Goal: Complete application form

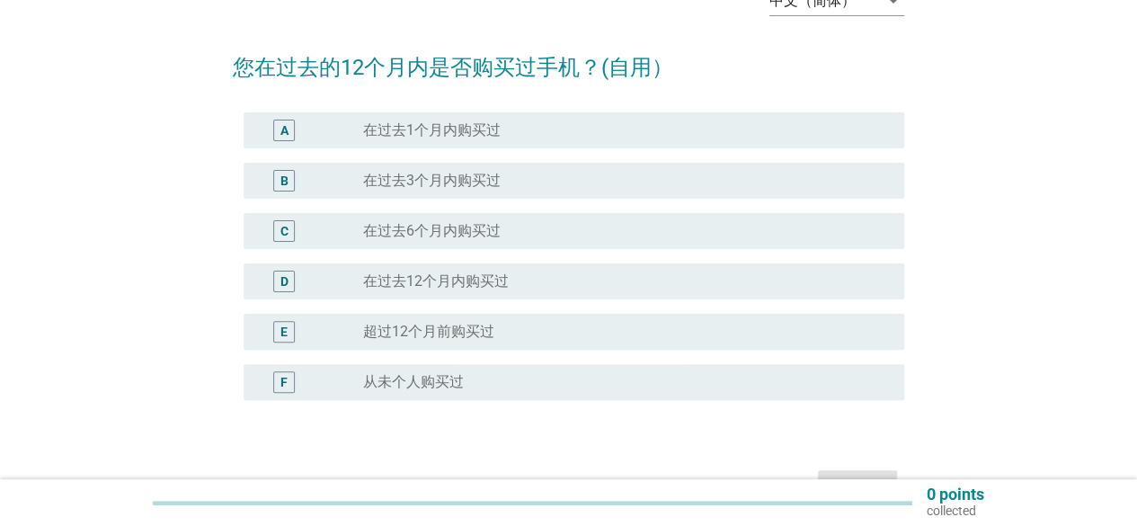
scroll to position [111, 0]
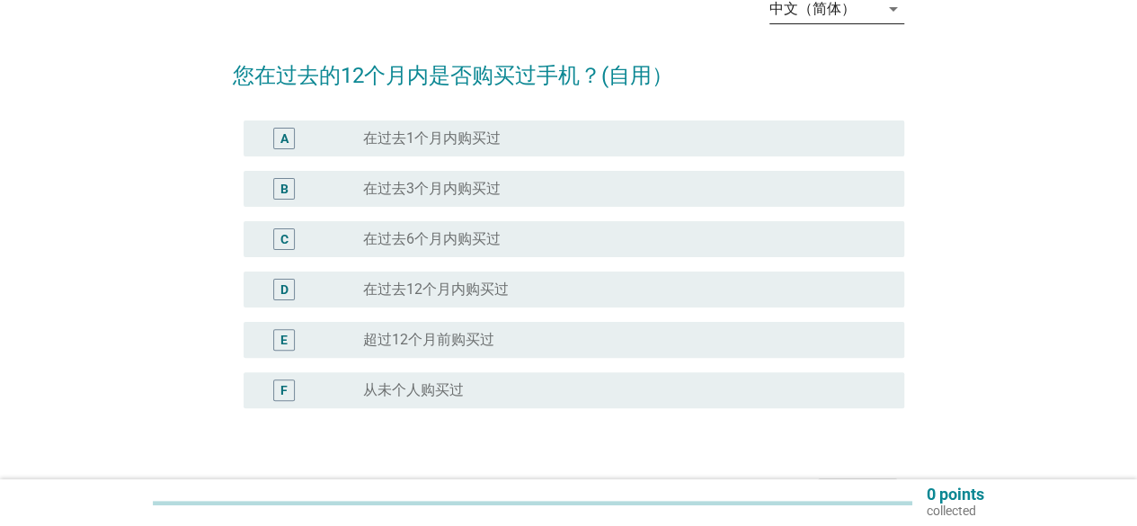
click at [880, 17] on div "arrow_drop_down" at bounding box center [891, 9] width 25 height 22
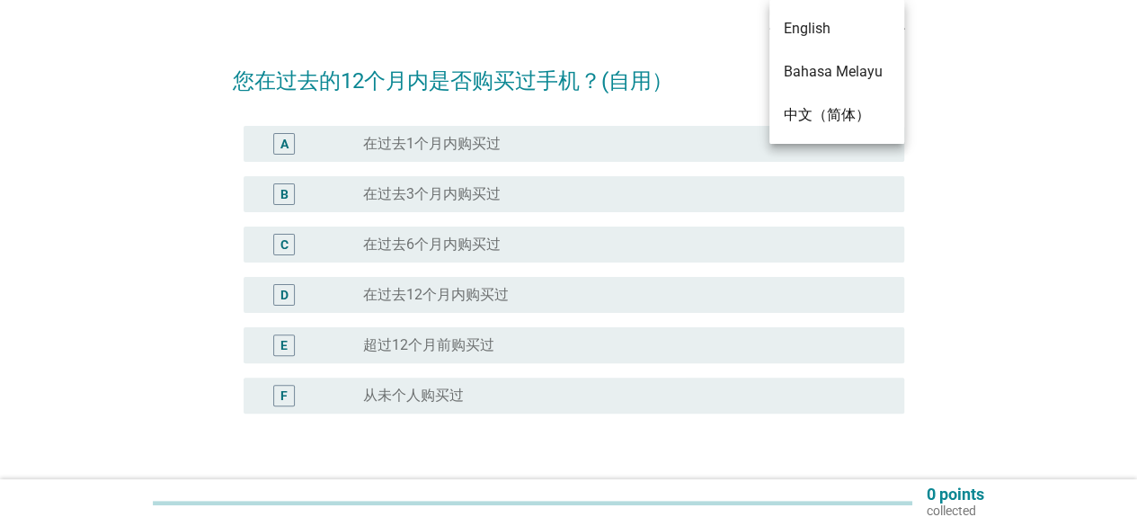
click at [1007, 53] on div "中文（简体） arrow_drop_down 您在过去的12个月内是否购买过手机？(自用） A radio_button_unchecked 在过去1个月内购…" at bounding box center [568, 253] width 1051 height 565
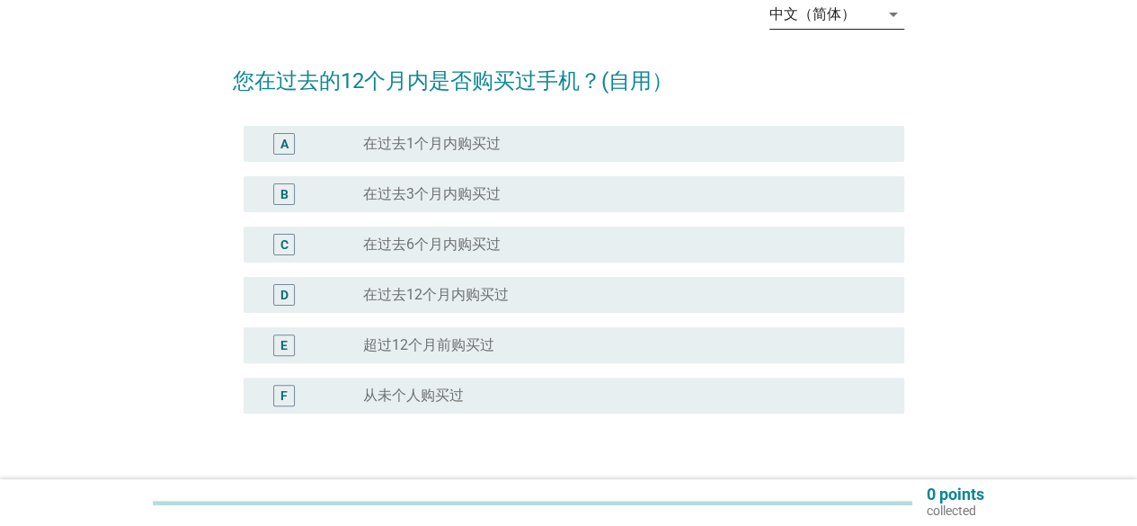
click at [780, 17] on div "中文（简体）" at bounding box center [812, 14] width 86 height 16
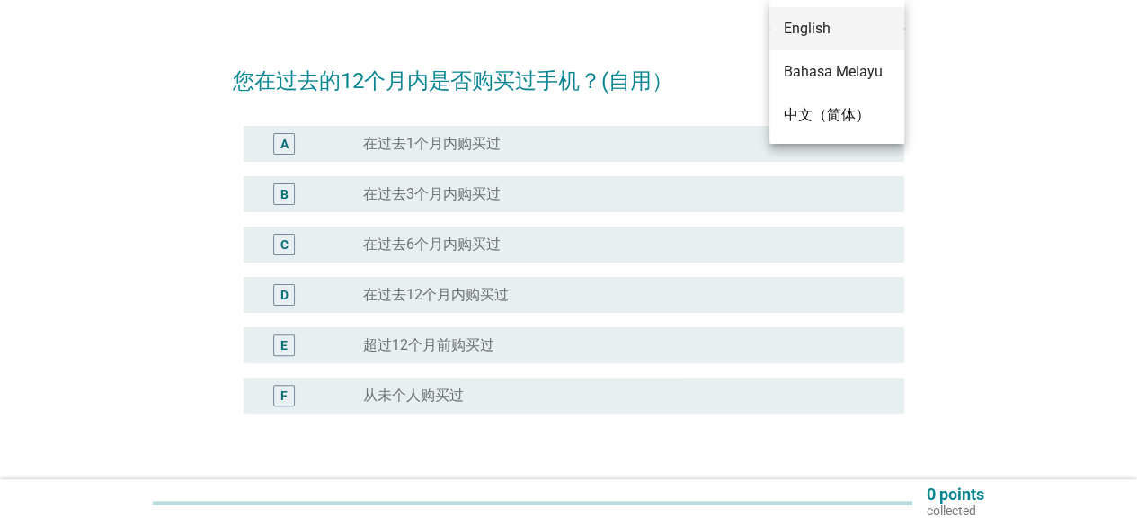
click at [820, 33] on div "English" at bounding box center [837, 29] width 106 height 22
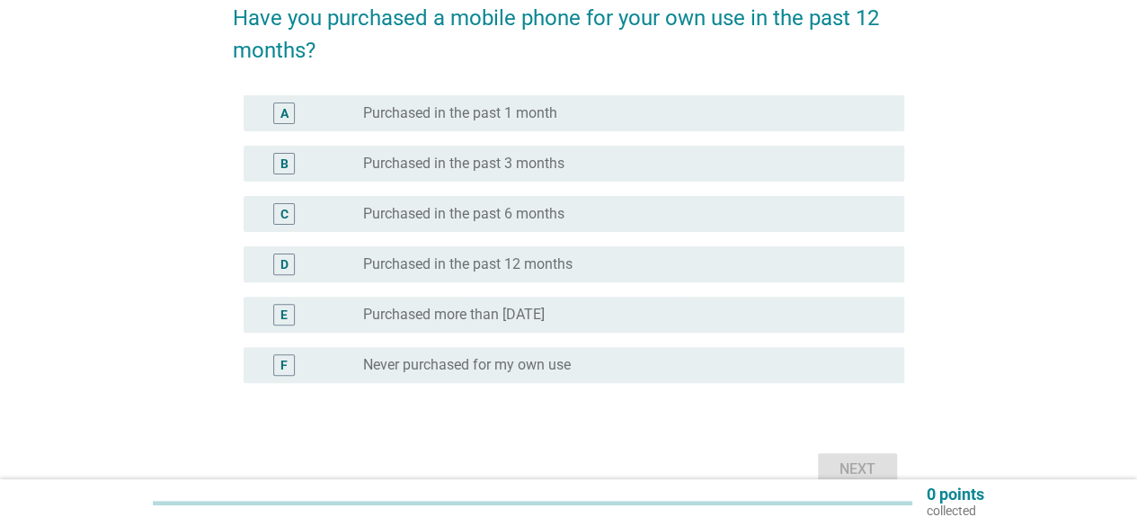
scroll to position [155, 0]
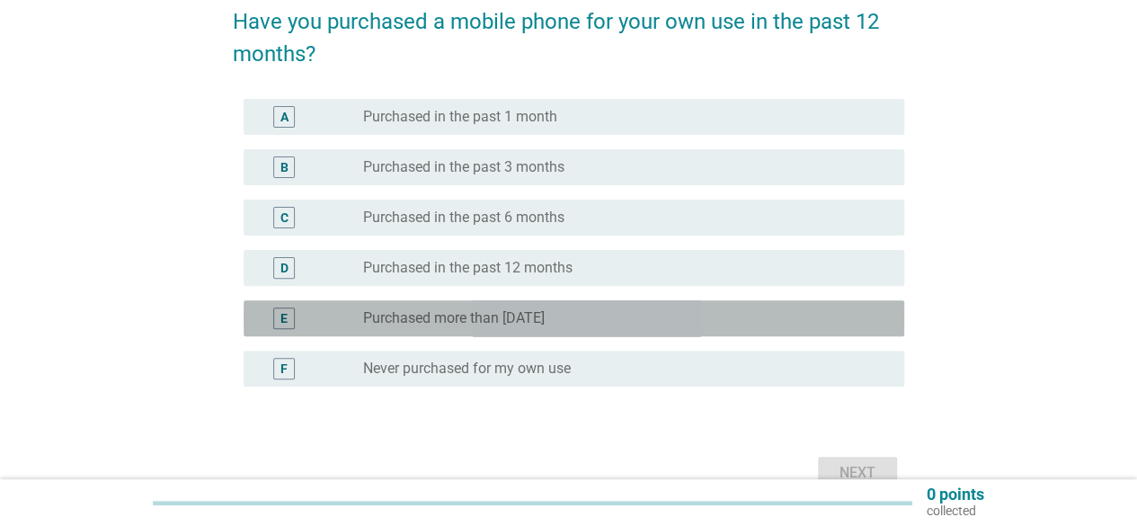
click at [667, 316] on div "radio_button_unchecked Purchased more than [DATE]" at bounding box center [619, 318] width 512 height 18
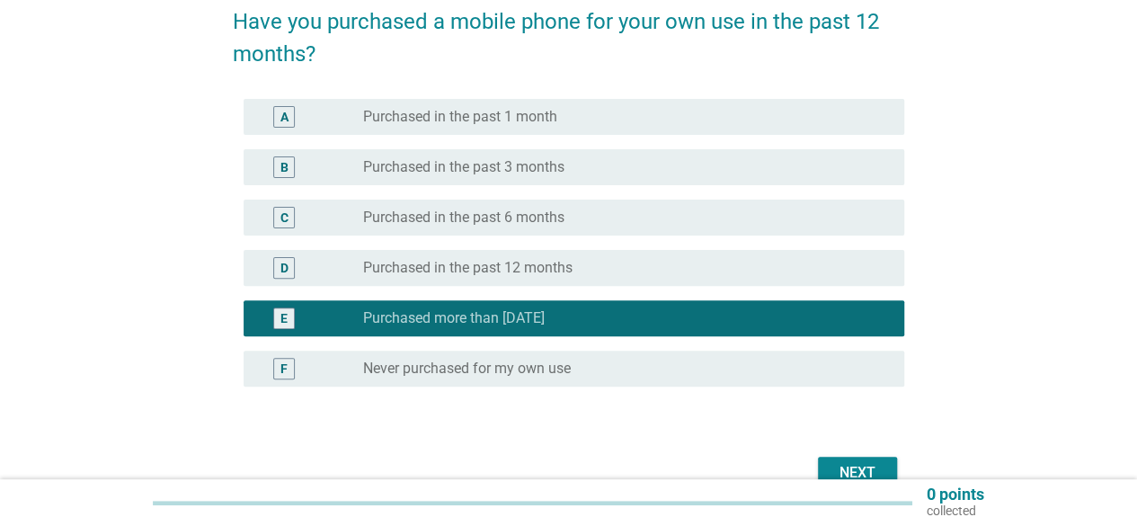
click at [881, 461] on button "Next" at bounding box center [857, 473] width 79 height 32
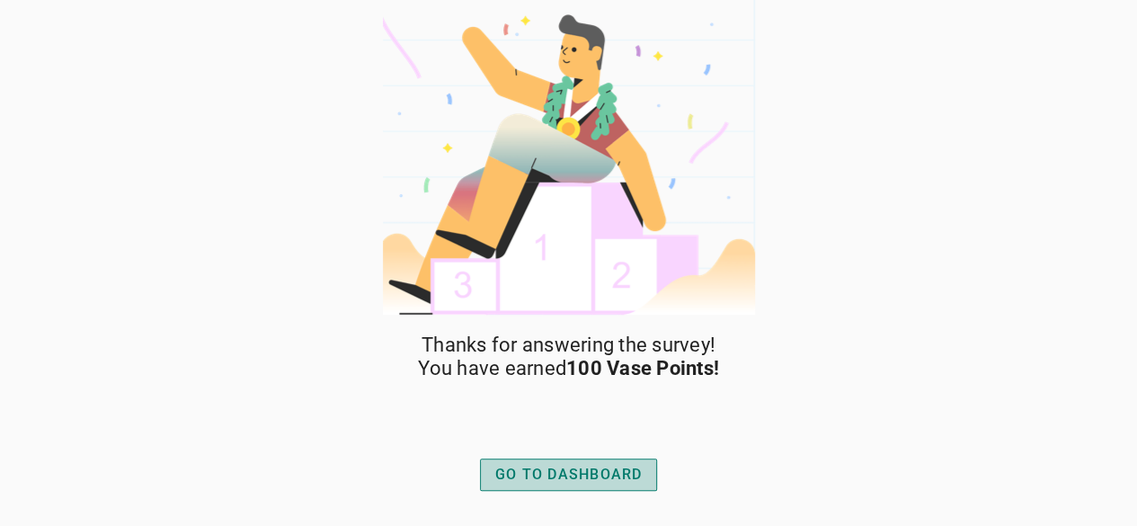
click at [572, 459] on button "GO TO DASHBOARD" at bounding box center [569, 474] width 178 height 32
